Goal: Navigation & Orientation: Find specific page/section

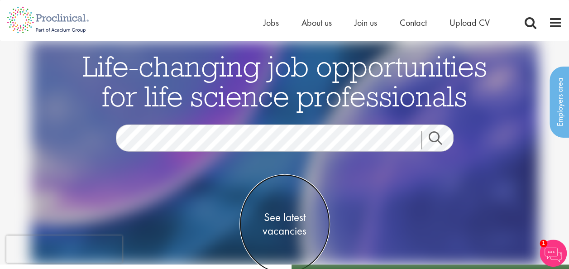
click at [277, 215] on span "See latest vacancies" at bounding box center [284, 223] width 90 height 27
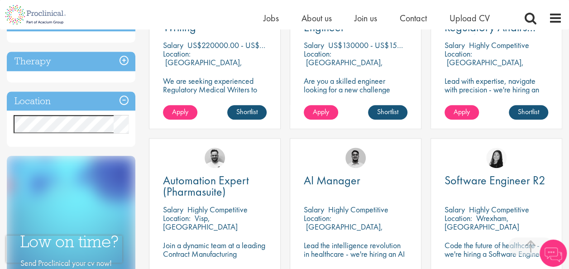
scroll to position [395, 0]
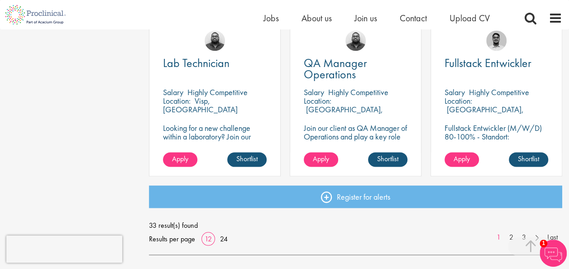
scroll to position [678, 0]
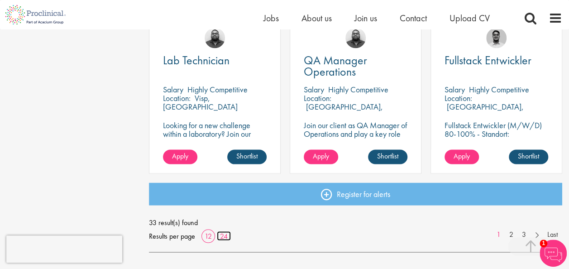
click at [227, 236] on link "24" at bounding box center [224, 235] width 14 height 9
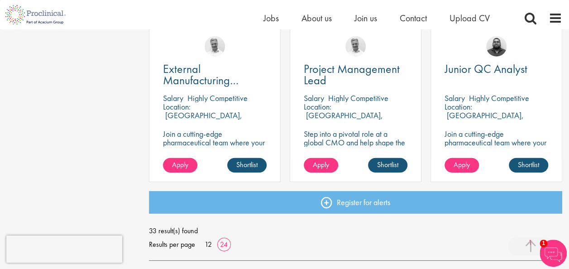
scroll to position [1353, 0]
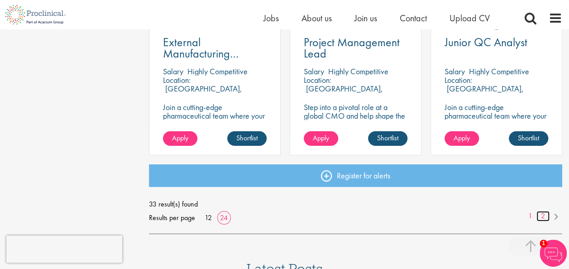
click at [545, 214] on link "2" at bounding box center [542, 216] width 13 height 10
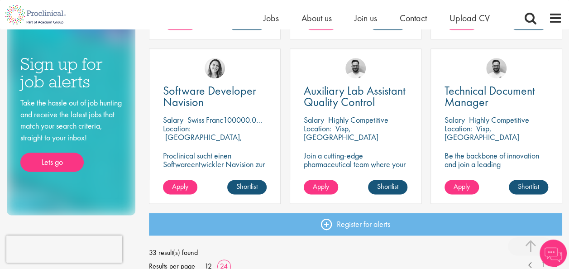
scroll to position [503, 0]
